Goal: Find specific page/section: Find specific page/section

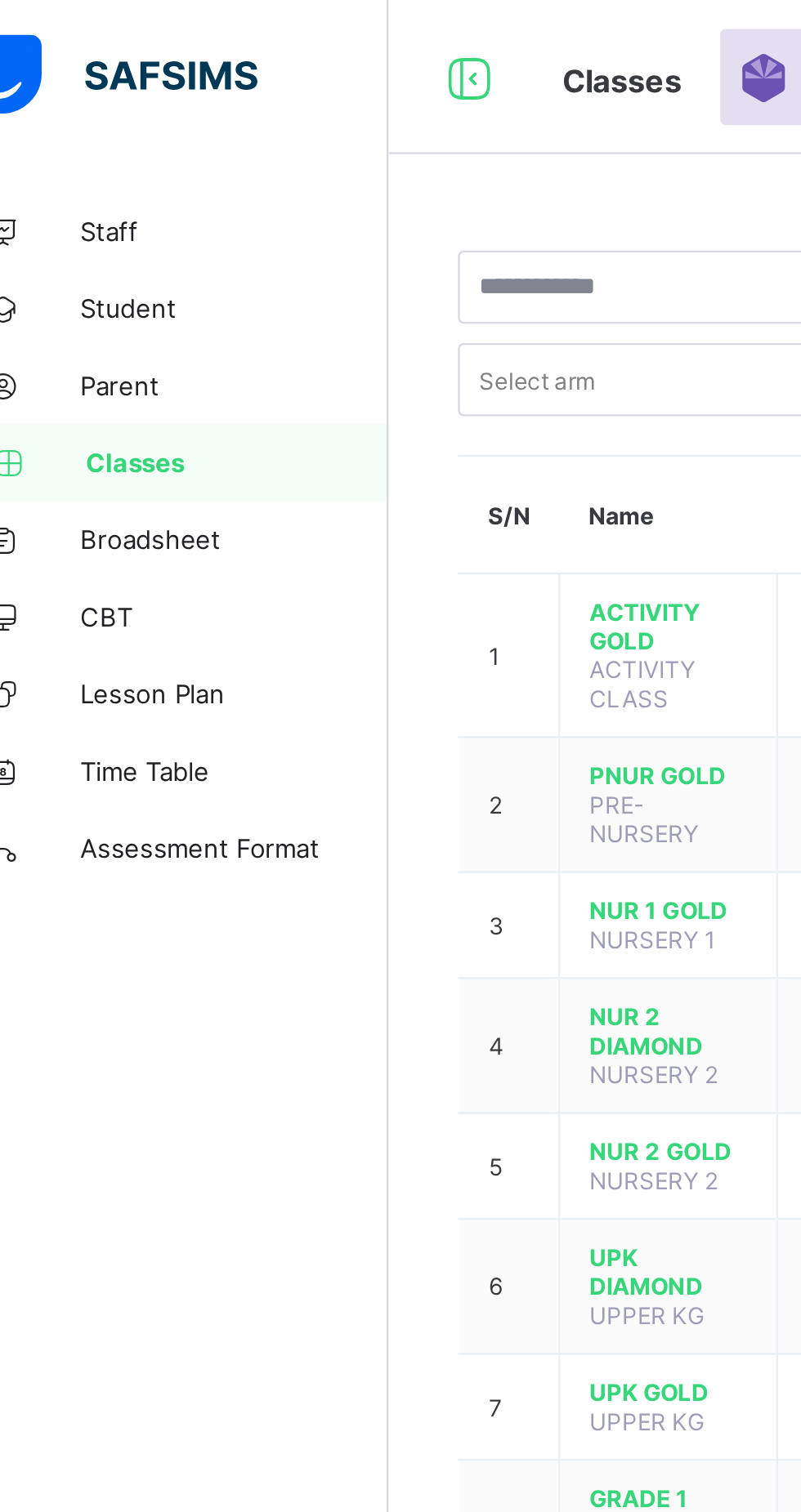
click at [304, 264] on span "ACTIVITY GOLD" at bounding box center [314, 265] width 67 height 24
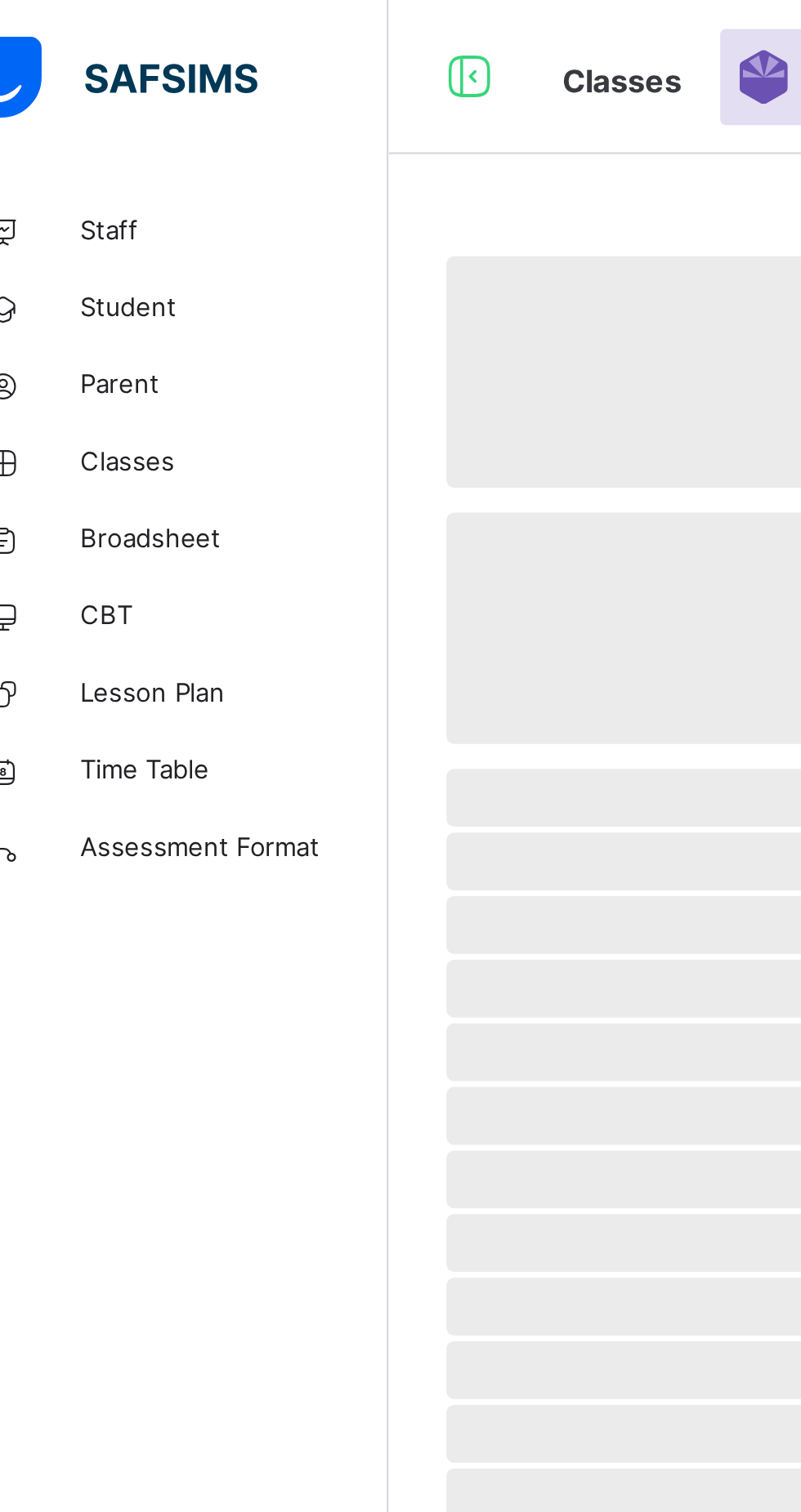
click at [229, 30] on icon at bounding box center [230, 32] width 28 height 29
